Goal: Information Seeking & Learning: Learn about a topic

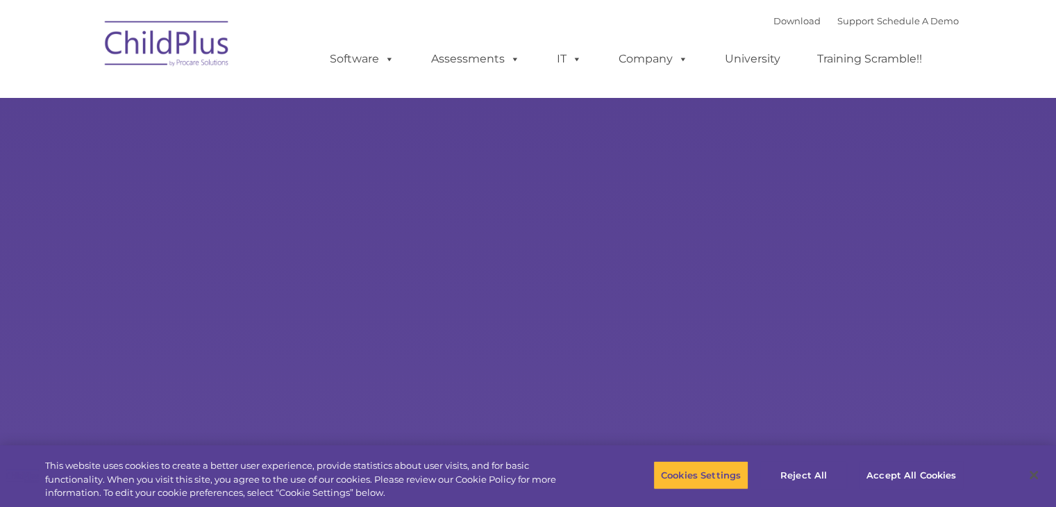
select select "MEDIUM"
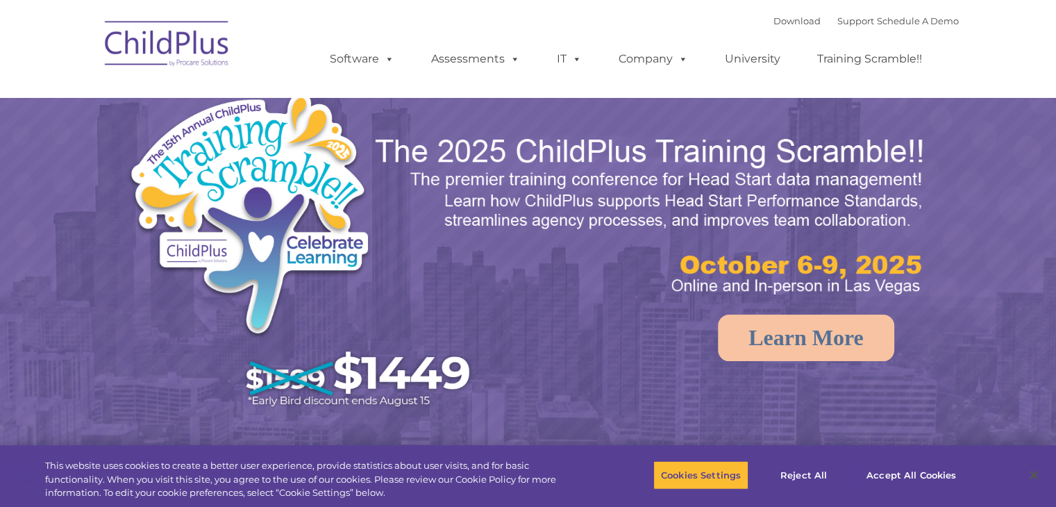
select select "MEDIUM"
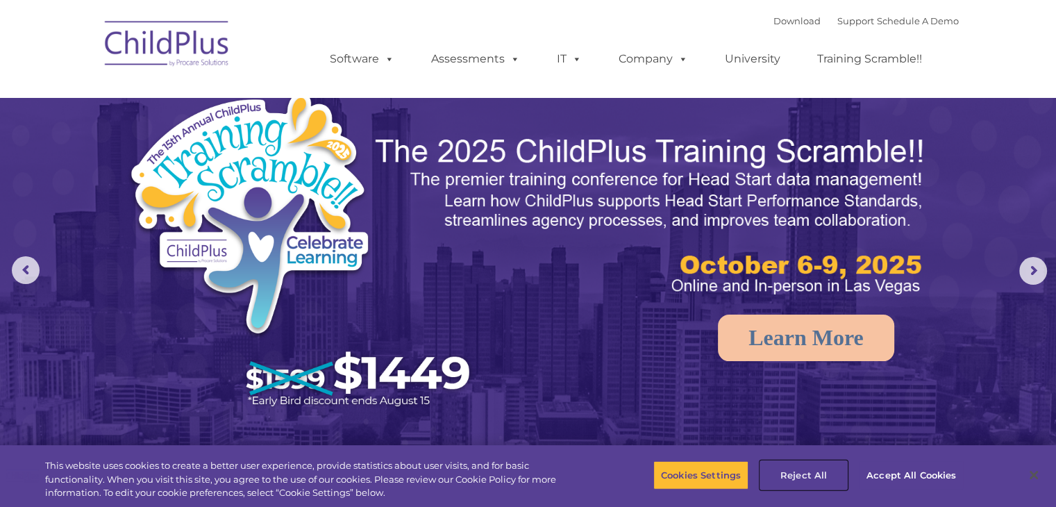
click at [800, 474] on button "Reject All" at bounding box center [803, 474] width 87 height 29
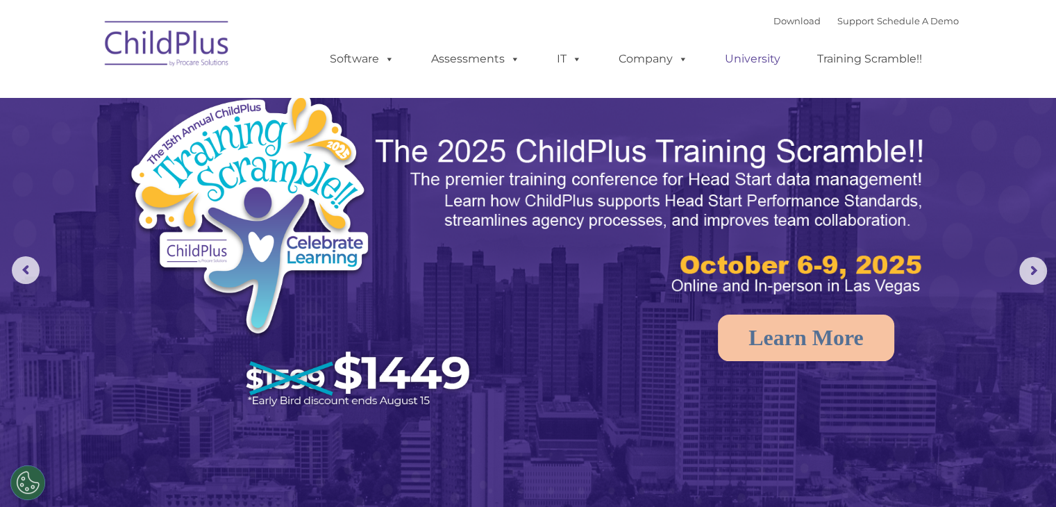
click at [754, 64] on link "University" at bounding box center [752, 59] width 83 height 28
